Goal: Information Seeking & Learning: Learn about a topic

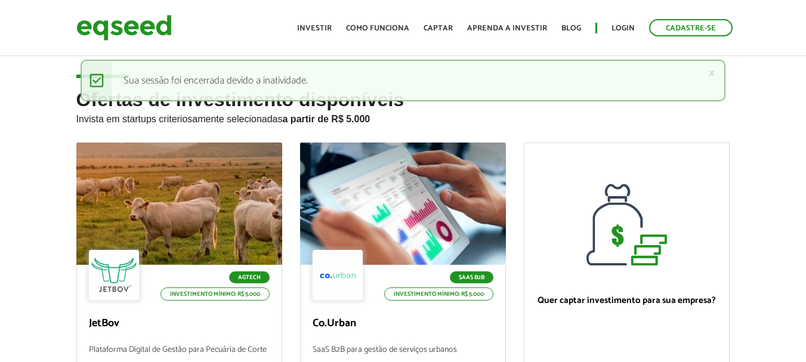
click at [628, 31] on link "Login" at bounding box center [622, 28] width 23 height 8
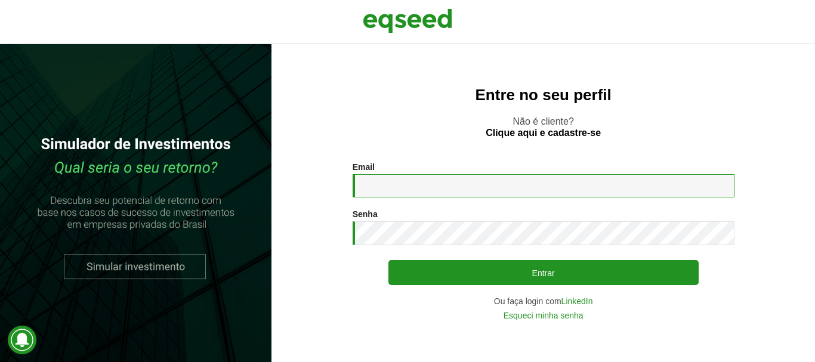
click at [440, 180] on input "Email *" at bounding box center [544, 185] width 382 height 23
type input "**********"
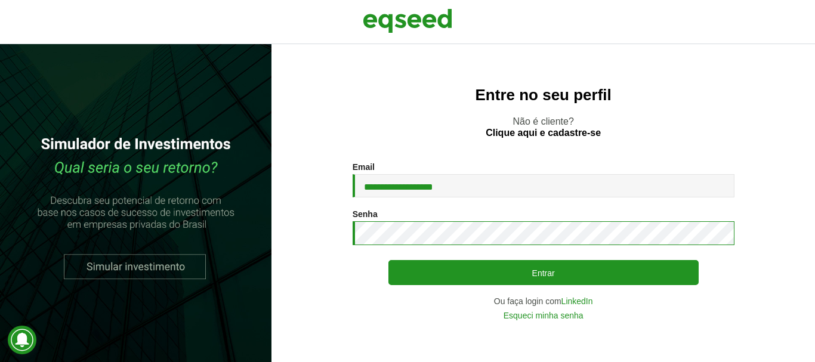
click at [388, 260] on button "Entrar" at bounding box center [543, 272] width 310 height 25
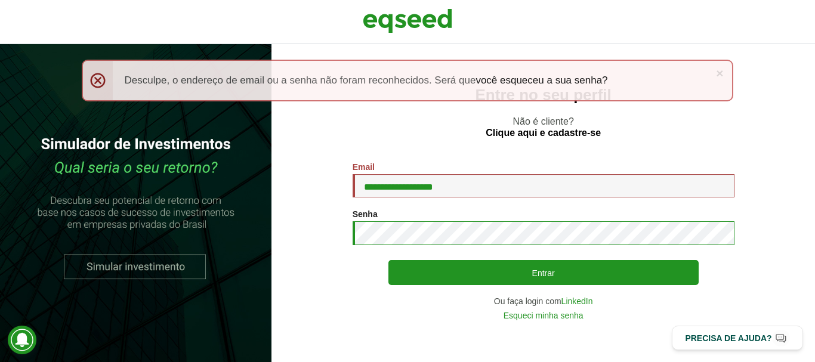
click at [388, 260] on button "Entrar" at bounding box center [543, 272] width 310 height 25
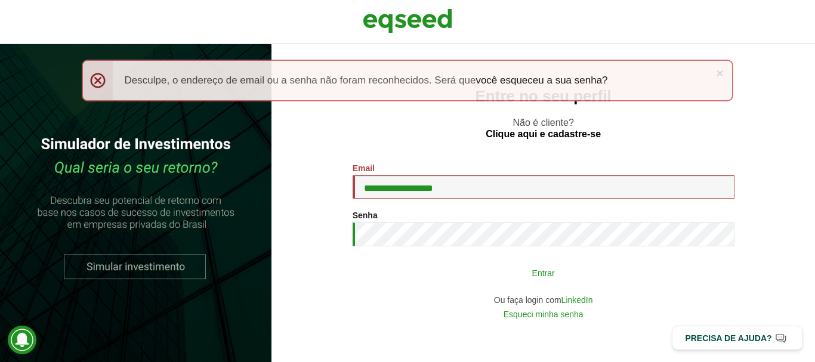
click at [426, 270] on button "Entrar" at bounding box center [543, 272] width 310 height 23
click at [520, 275] on button "Entrar" at bounding box center [543, 272] width 310 height 23
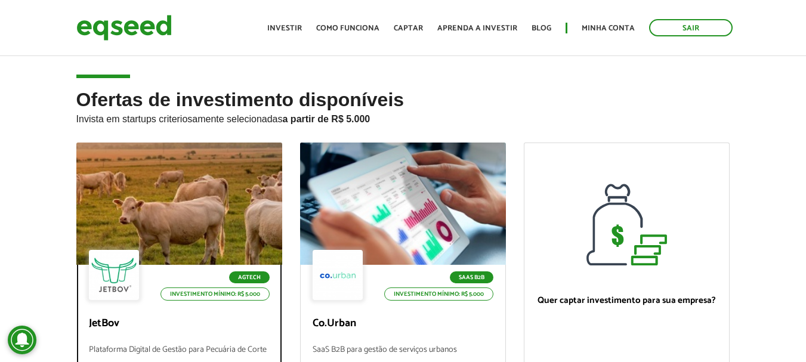
click at [135, 237] on div at bounding box center [178, 204] width 247 height 147
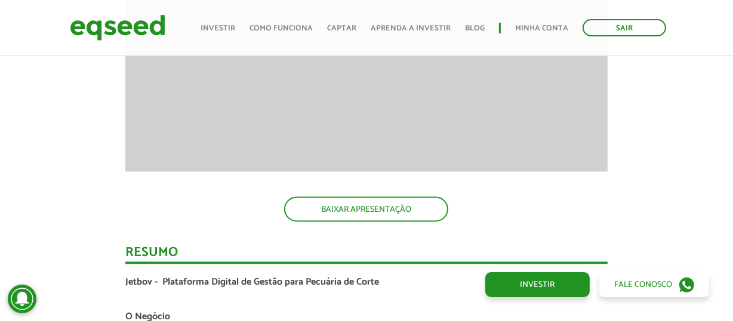
scroll to position [1693, 0]
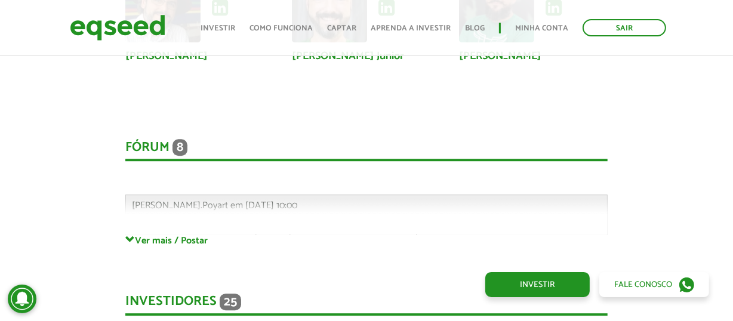
scroll to position [3035, 0]
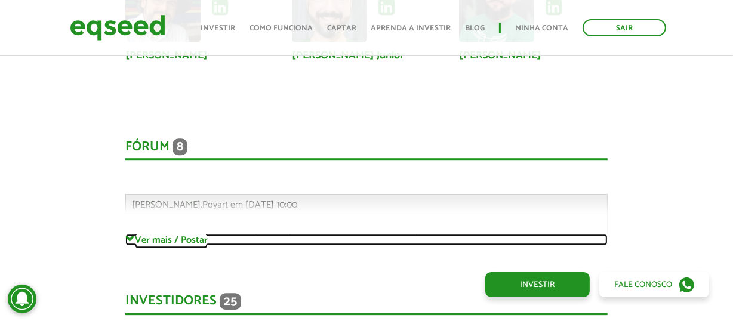
click at [166, 234] on link "Ver mais / Postar" at bounding box center [366, 239] width 483 height 11
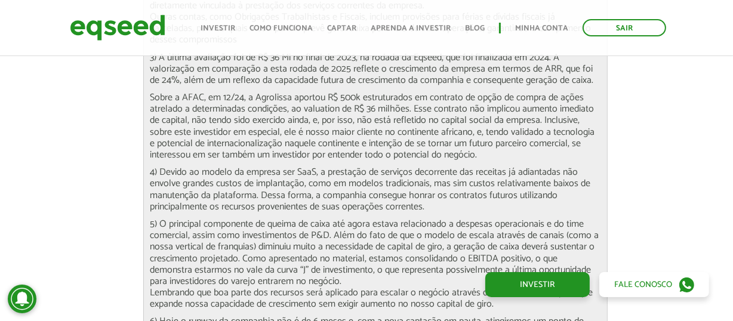
scroll to position [4312, 0]
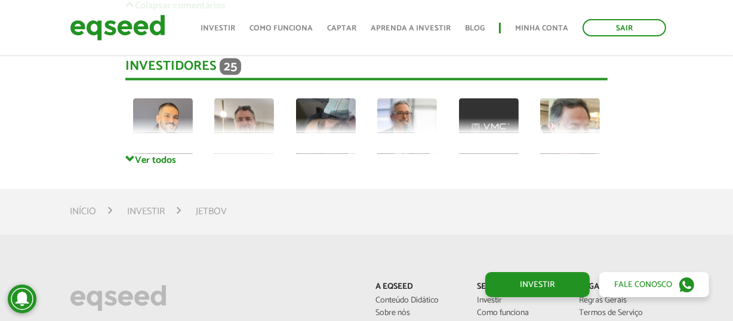
scroll to position [5685, 0]
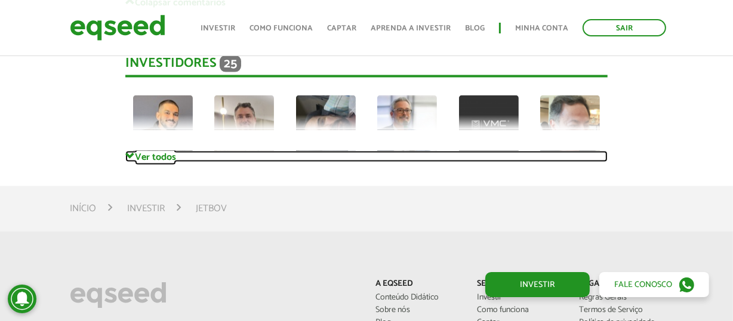
click at [161, 151] on link "Ver todos" at bounding box center [366, 156] width 483 height 11
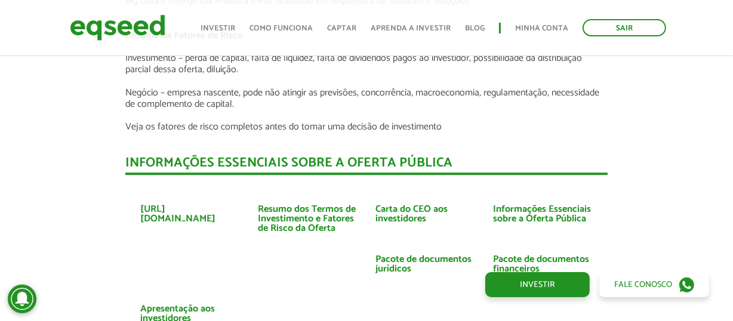
scroll to position [2631, 0]
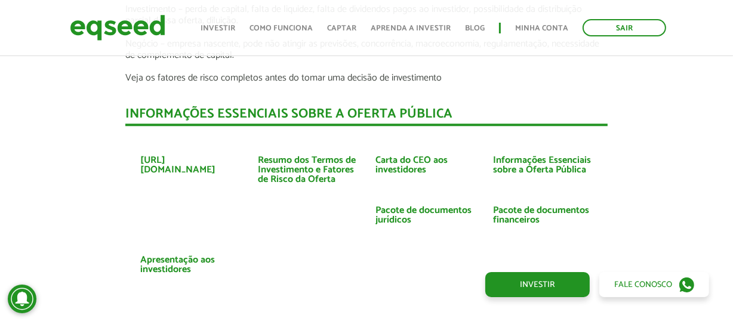
click at [196, 219] on ul "https://www.jetbov.com Resumo dos Termos de Investimento e Fatores de Risco da …" at bounding box center [366, 218] width 483 height 161
click at [302, 165] on link "Resumo dos Termos de Investimento e Fatores de Risco da Oferta" at bounding box center [308, 170] width 100 height 29
click at [511, 156] on link "Informações Essenciais sobre a Oferta Pública" at bounding box center [543, 165] width 100 height 19
click at [503, 206] on link "Pacote de documentos financeiros" at bounding box center [543, 215] width 100 height 19
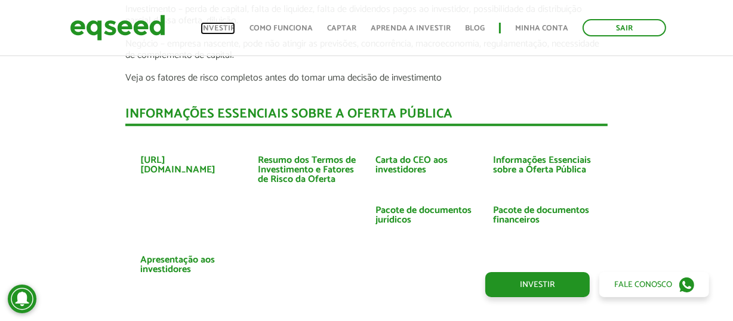
click at [225, 24] on link "Investir" at bounding box center [217, 28] width 35 height 8
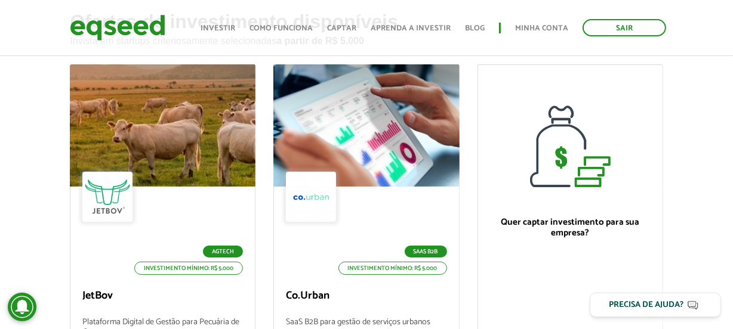
scroll to position [79, 0]
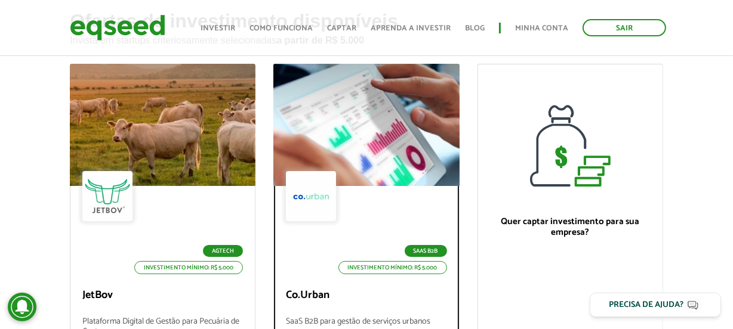
click at [311, 180] on div at bounding box center [311, 196] width 50 height 50
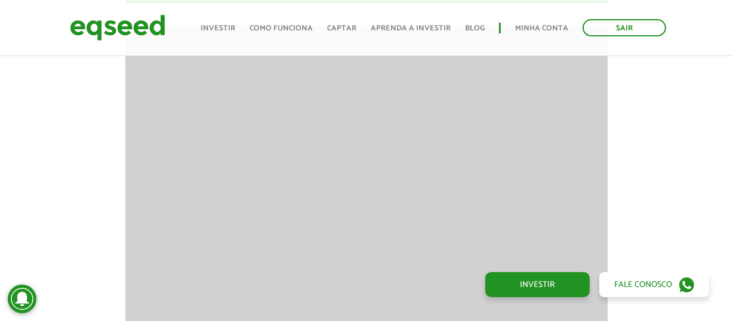
scroll to position [1108, 0]
click at [635, 24] on link "Sair" at bounding box center [624, 27] width 84 height 17
